Goal: Task Accomplishment & Management: Use online tool/utility

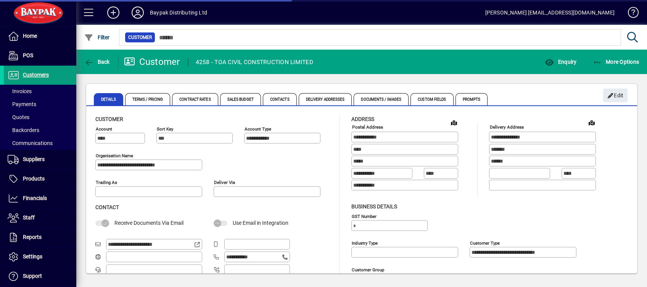
type input "**********"
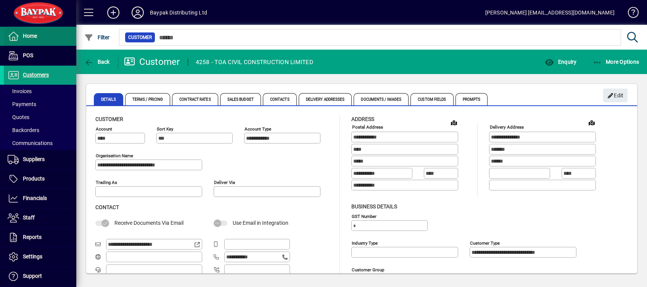
click at [27, 37] on span "Home" at bounding box center [30, 36] width 14 height 6
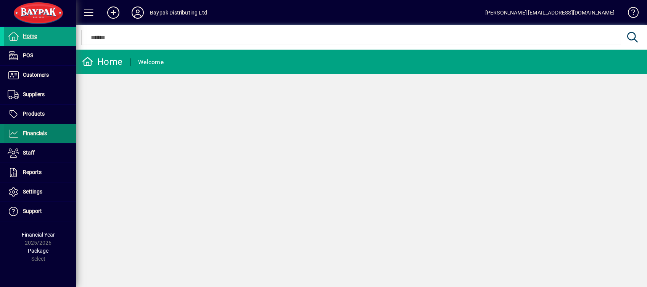
click at [28, 140] on span at bounding box center [40, 133] width 72 height 18
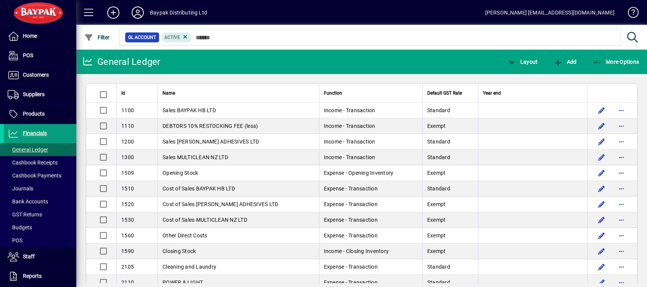
click at [51, 197] on span at bounding box center [40, 201] width 72 height 18
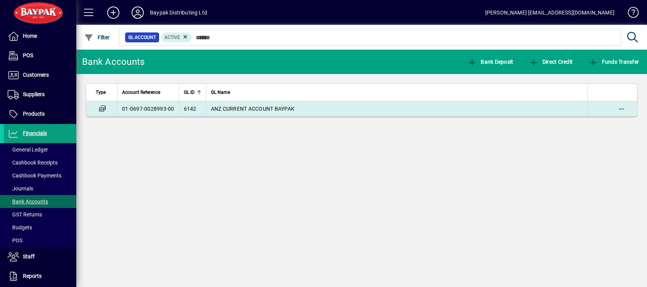
click at [161, 109] on td "01-0697-0028993-00" at bounding box center [148, 108] width 62 height 15
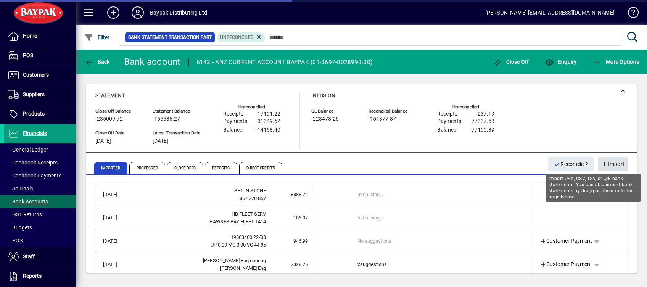
click at [605, 158] on span "Import" at bounding box center [612, 164] width 23 height 13
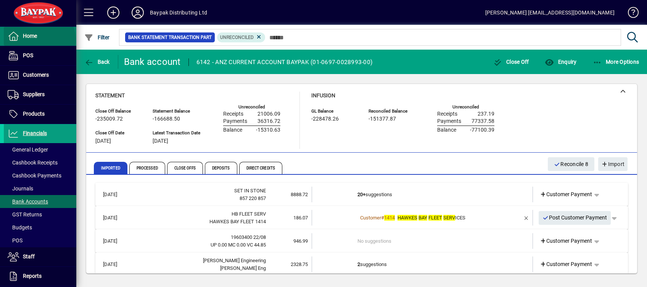
drag, startPoint x: 39, startPoint y: 41, endPoint x: 46, endPoint y: 40, distance: 7.3
click at [39, 41] on span at bounding box center [40, 36] width 72 height 18
